Goal: Task Accomplishment & Management: Manage account settings

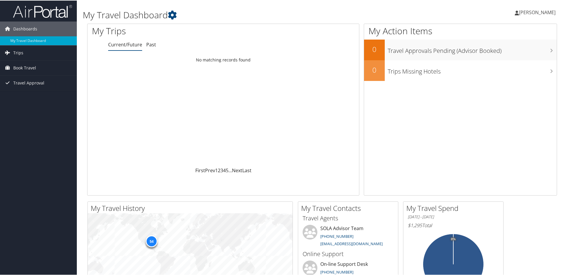
click at [536, 13] on span "[PERSON_NAME]" at bounding box center [537, 12] width 37 height 7
click at [503, 53] on link "View Travel Profile" at bounding box center [522, 53] width 66 height 10
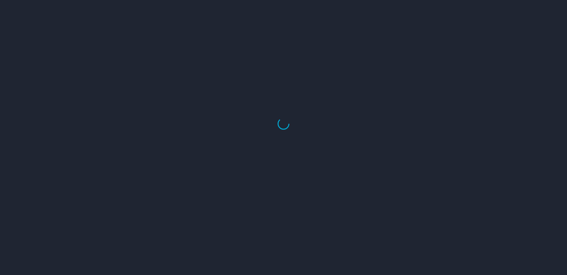
select select "US"
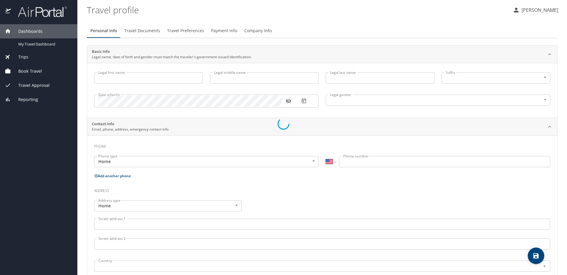
type input "ELIZABETH"
type input "J"
type input "MCEACHARN"
type input "Female"
select select "US"
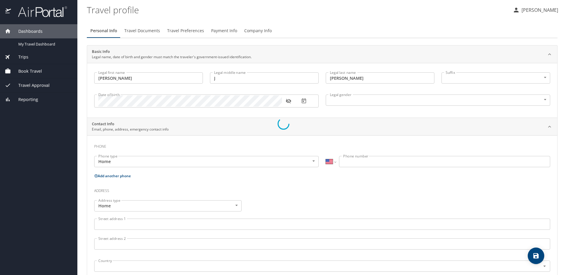
select select "NL"
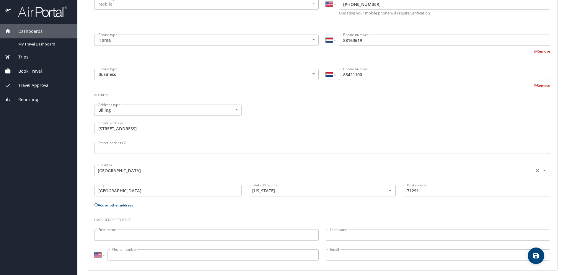
scroll to position [163, 0]
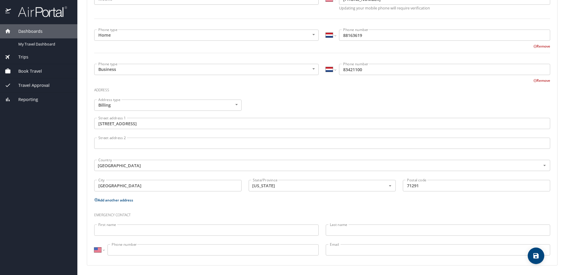
click at [137, 229] on input "First name" at bounding box center [206, 230] width 225 height 11
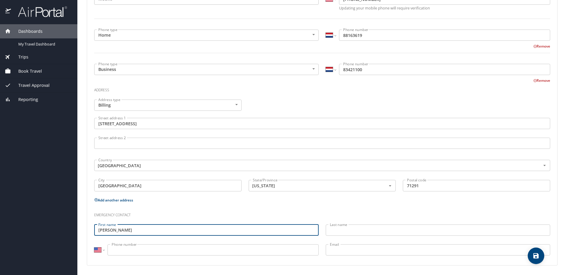
type input "Jason"
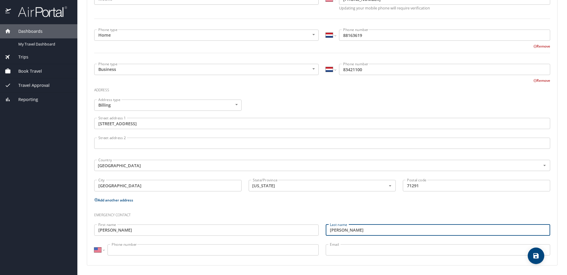
type input "McEacharn"
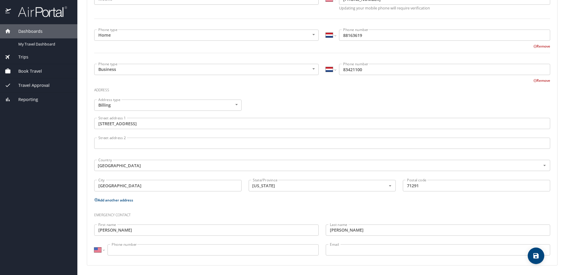
click at [117, 252] on input "Phone number" at bounding box center [213, 249] width 211 height 11
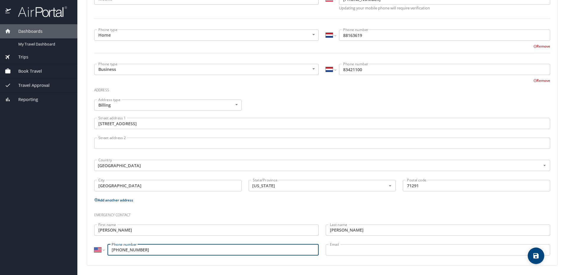
type input "(318) 381-3706"
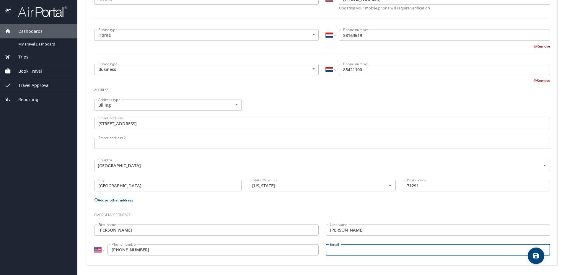
click at [348, 252] on input "Email" at bounding box center [438, 249] width 225 height 11
type input "jasonmceacharn@ulm.edu"
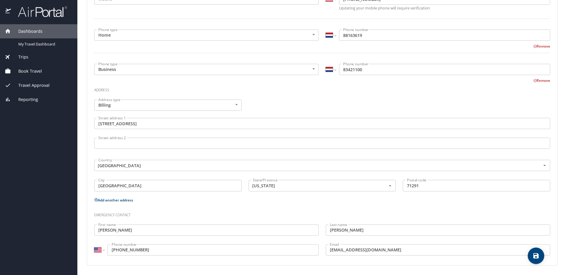
click at [556, 197] on main "Travel profile ELIZABETH MCEACHARN Personal Info Travel Documents Travel Prefer…" at bounding box center [322, 137] width 490 height 275
click at [537, 255] on icon "save" at bounding box center [536, 255] width 5 height 5
select select "US"
select select "NL"
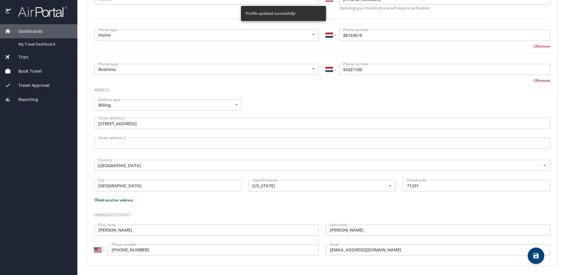
select select "US"
select select "NL"
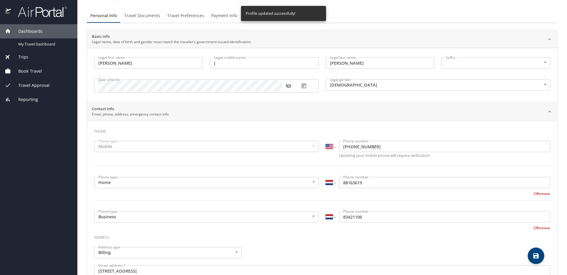
scroll to position [0, 0]
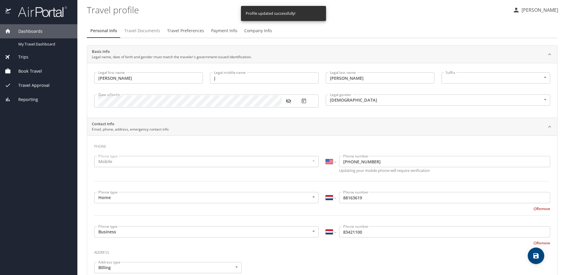
click at [139, 30] on span "Travel Documents" at bounding box center [142, 30] width 36 height 7
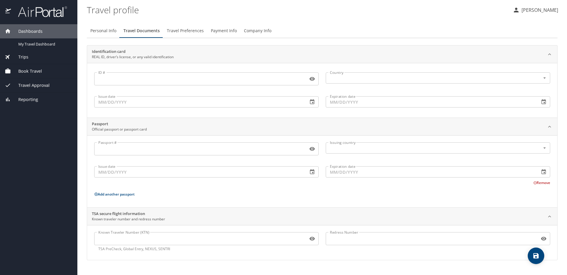
click at [123, 238] on input "Known Traveler Number (KTN)" at bounding box center [200, 238] width 212 height 11
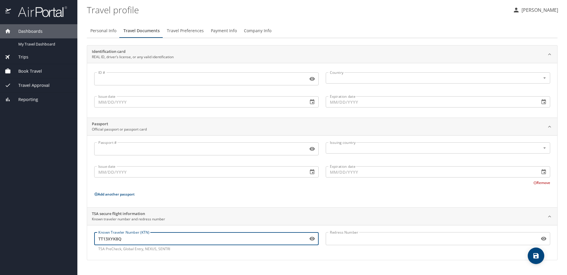
type input "TT13XYK8Q"
click at [176, 192] on p "Add another passport" at bounding box center [322, 194] width 456 height 7
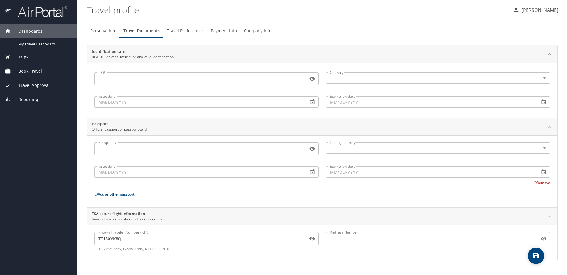
click at [109, 80] on input "ID #" at bounding box center [200, 78] width 212 height 11
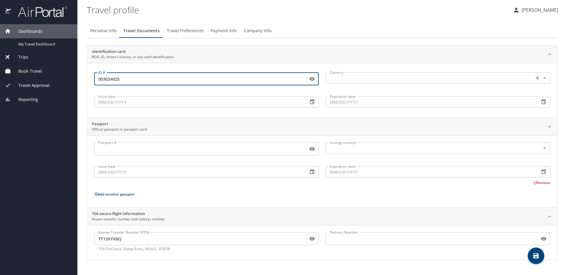
type input "003024025"
click at [334, 78] on input "text" at bounding box center [430, 78] width 204 height 8
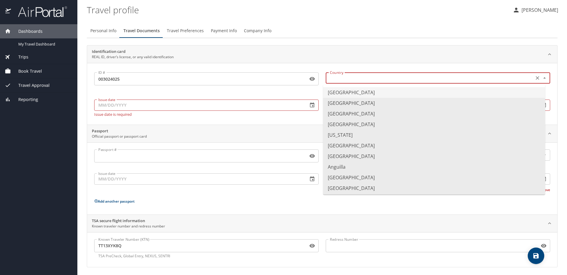
click at [338, 92] on li "United States of America" at bounding box center [434, 92] width 222 height 11
type input "United States of America"
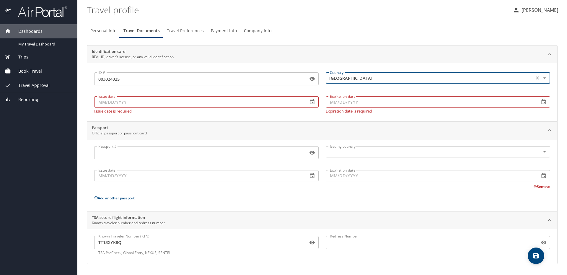
click at [154, 102] on input "Issue date" at bounding box center [198, 101] width 209 height 11
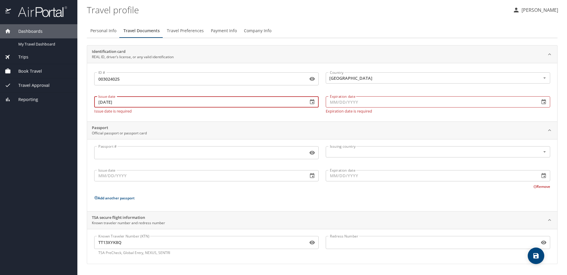
type input "06/14/2024"
click at [358, 102] on input "Expiration date" at bounding box center [430, 101] width 209 height 11
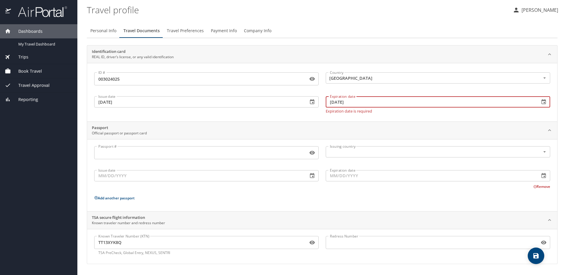
type input "08/01/2027"
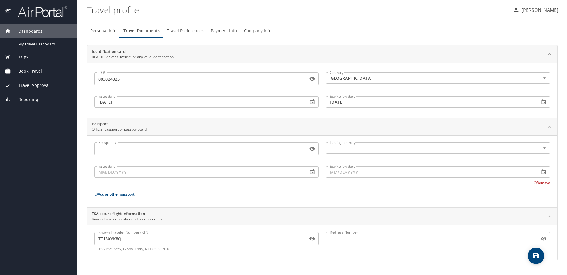
click at [245, 119] on div "Identification card REAL ID, driver’s license, or any valid identification ID #…" at bounding box center [322, 152] width 471 height 215
click at [537, 257] on icon "save" at bounding box center [536, 255] width 5 height 5
click at [186, 31] on span "Travel Preferences" at bounding box center [185, 30] width 37 height 7
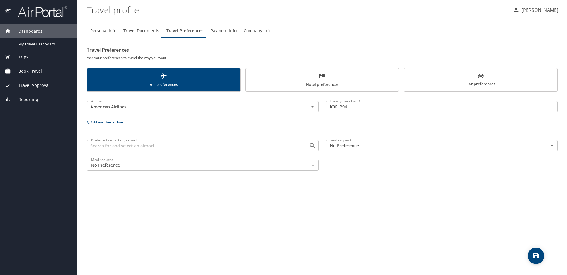
click at [106, 122] on button "Add another airline" at bounding box center [105, 122] width 36 height 5
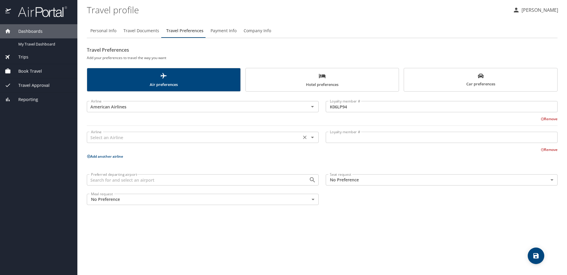
click at [314, 138] on icon "Open" at bounding box center [312, 137] width 7 height 7
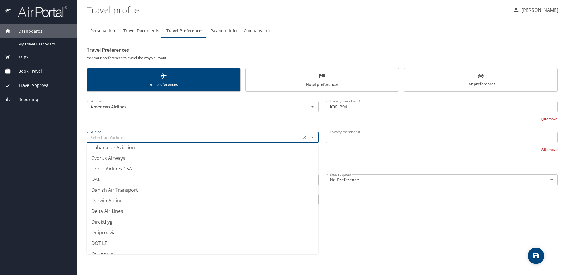
scroll to position [1714, 0]
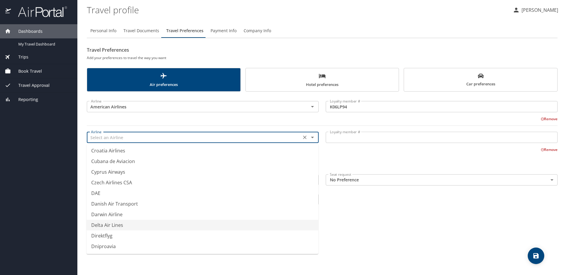
click at [118, 225] on li "Delta Air Lines" at bounding box center [203, 225] width 232 height 11
type input "Delta Air Lines"
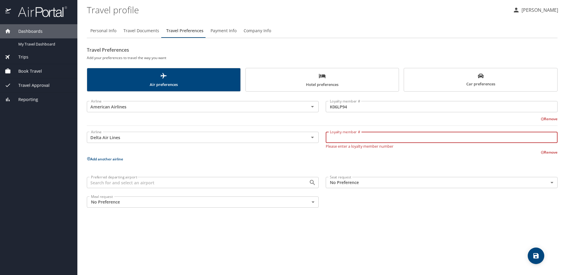
click at [340, 138] on input "Loyalty member #" at bounding box center [442, 137] width 232 height 11
type input "9560230386"
click at [263, 157] on p "Add another airline" at bounding box center [322, 158] width 471 height 7
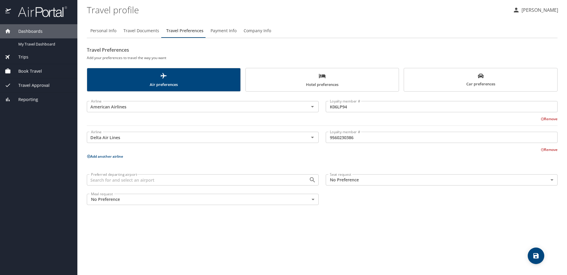
click at [534, 253] on icon "save" at bounding box center [536, 255] width 7 height 7
